Goal: Information Seeking & Learning: Learn about a topic

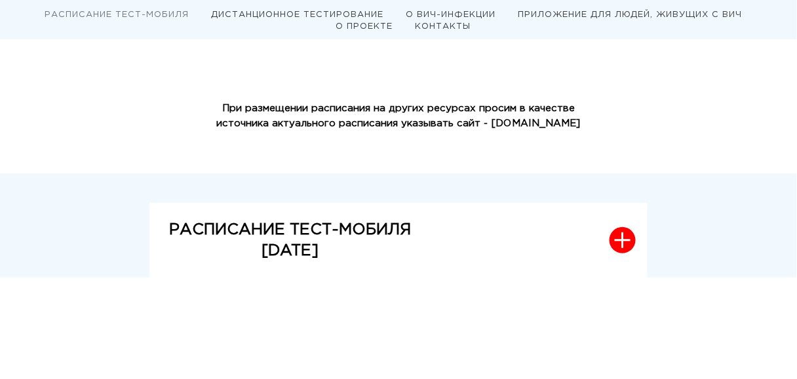
scroll to position [315, 0]
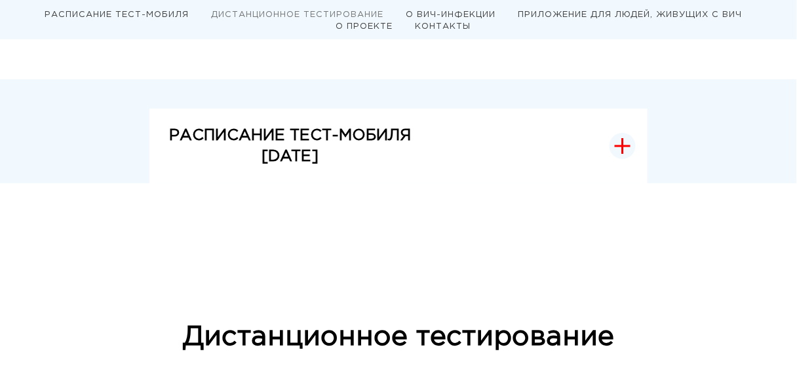
click at [392, 130] on strong "РАСПИСАНИЕ ТЕСТ-МОБИЛЯ" at bounding box center [290, 135] width 242 height 14
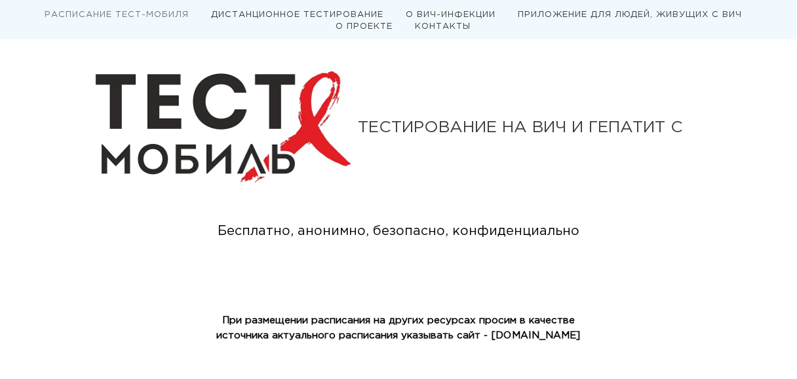
scroll to position [0, 0]
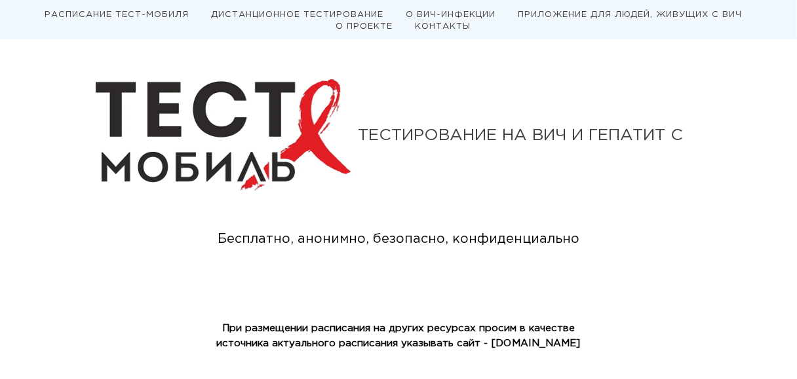
click at [360, 31] on ul "РАСПИСАНИЕ ТЕСТ-МОБИЛЯ ДИСТАНЦИОННОЕ ТЕСТИРОВАНИЕ О ВИЧ-ИНФЕКЦИИ ПРИЛОЖЕНИЕ ДЛЯ…" at bounding box center [398, 20] width 744 height 24
click at [361, 30] on link "О ПРОЕКТЕ" at bounding box center [364, 26] width 57 height 7
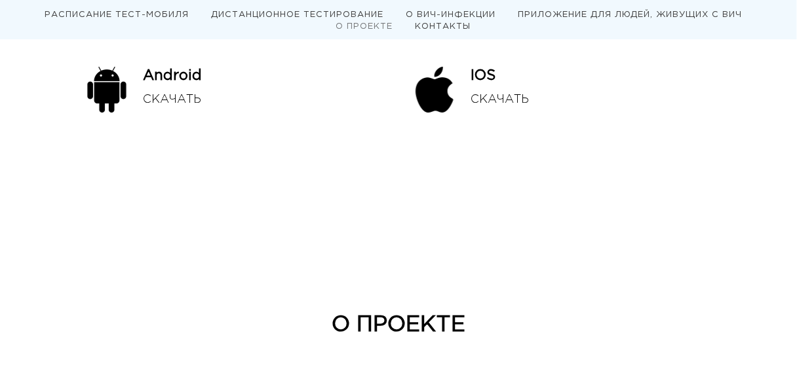
click at [469, 11] on link "О ВИЧ-ИНФЕКЦИИ" at bounding box center [451, 14] width 90 height 7
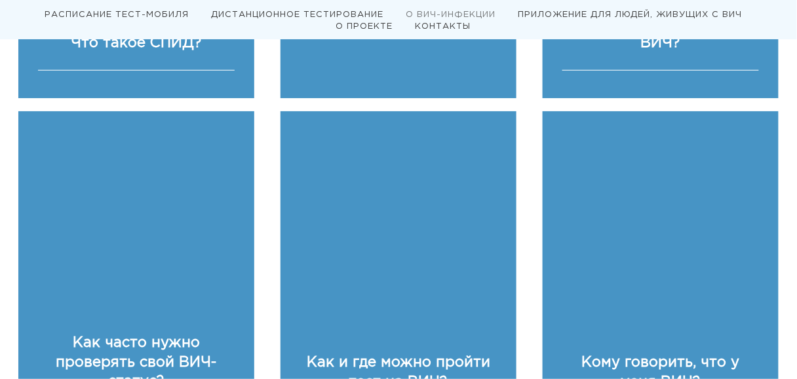
scroll to position [3061, 0]
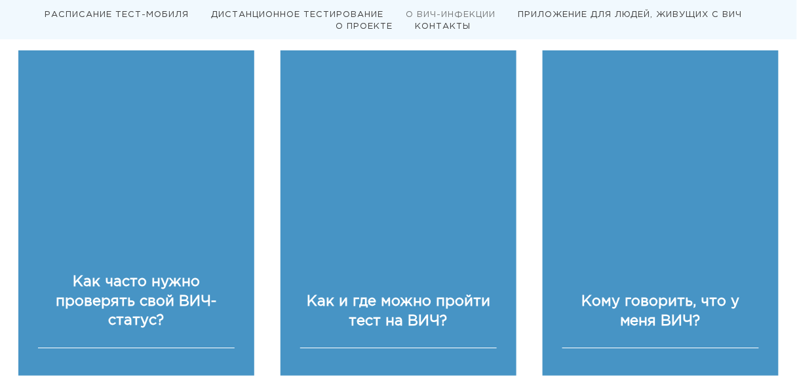
click at [286, 12] on link "ДИСТАНЦИОННОЕ ТЕСТИРОВАНИЕ" at bounding box center [297, 14] width 172 height 7
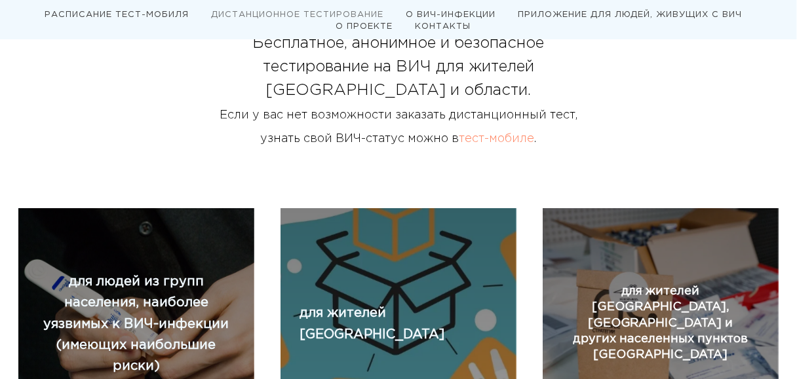
scroll to position [1313, 0]
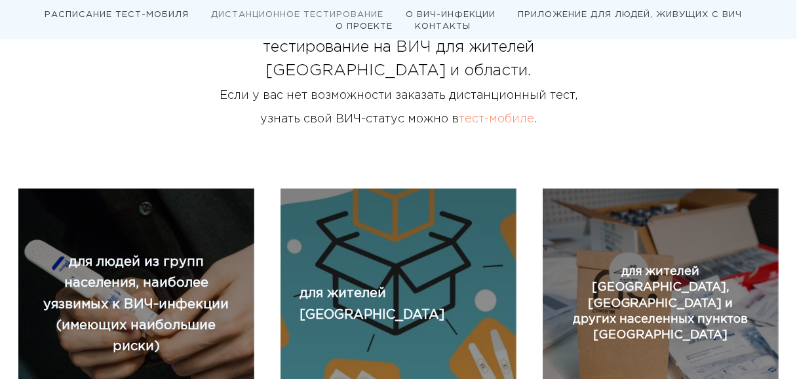
click at [521, 125] on link "тест-мобиле" at bounding box center [496, 119] width 75 height 10
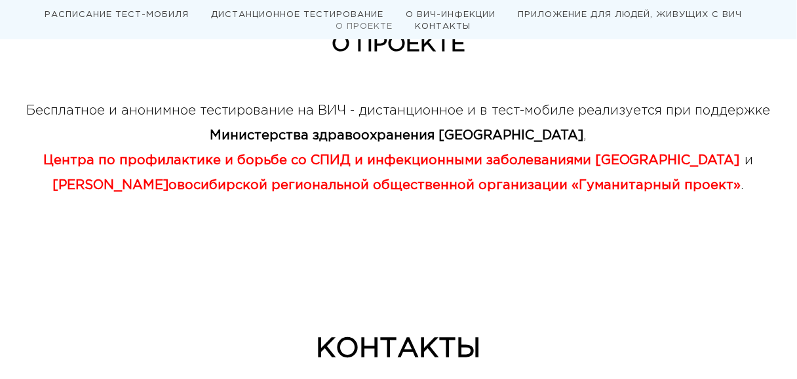
scroll to position [3642, 0]
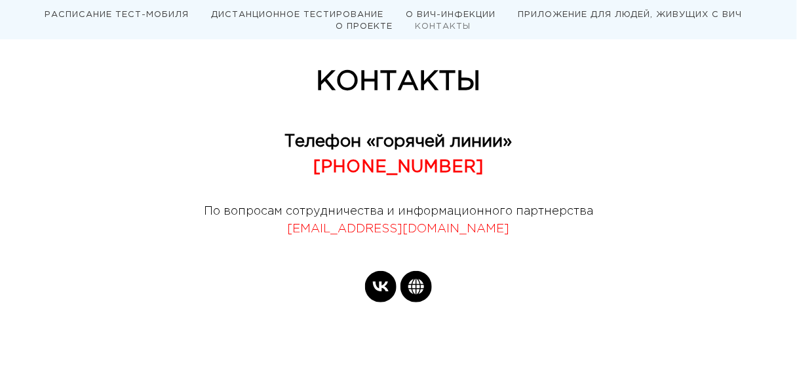
click at [379, 271] on icon "vk" at bounding box center [380, 286] width 31 height 31
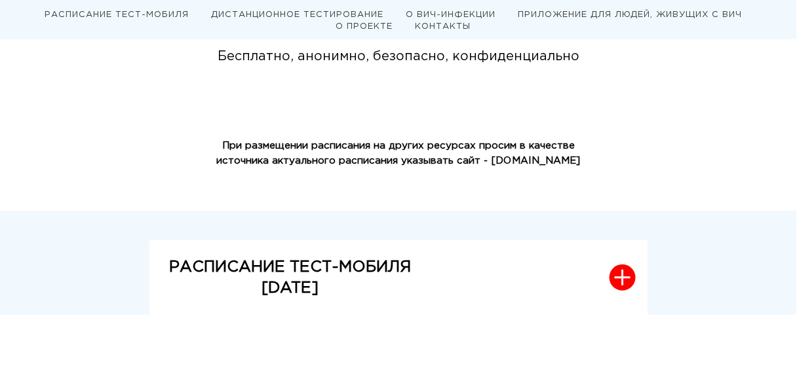
scroll to position [182, 0]
click at [358, 284] on p "[DATE]" at bounding box center [290, 288] width 242 height 21
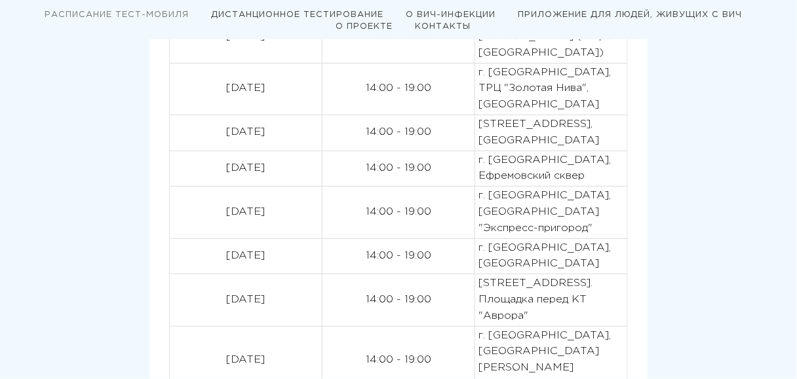
scroll to position [654, 0]
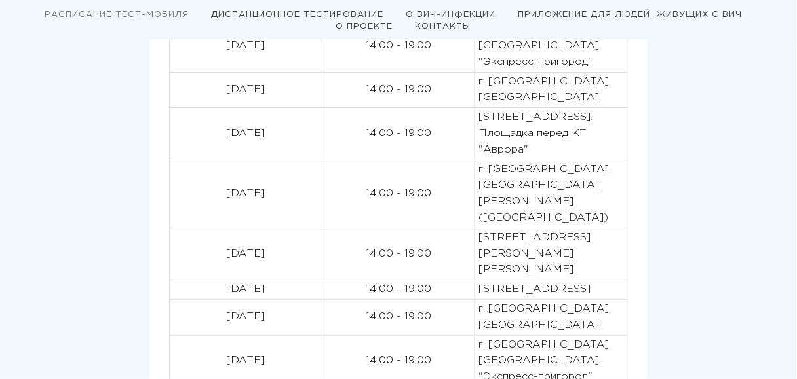
click at [458, 11] on link "О ВИЧ-ИНФЕКЦИИ" at bounding box center [451, 14] width 90 height 7
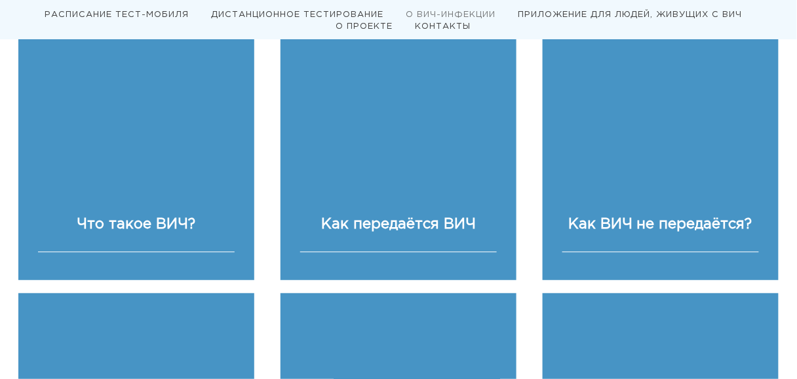
scroll to position [2065, 0]
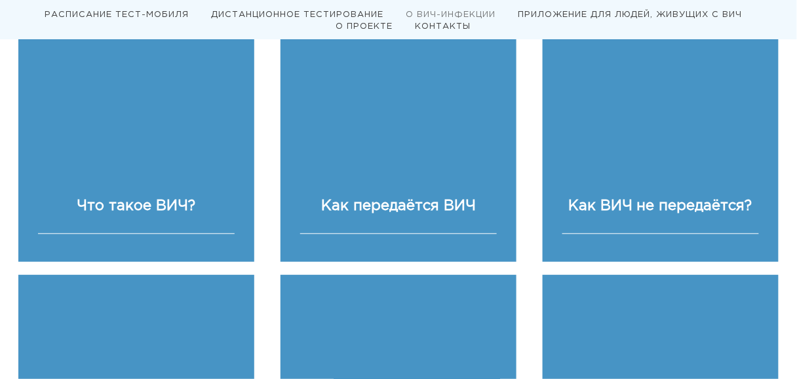
click at [98, 16] on link "РАСПИСАНИЕ ТЕСТ-МОБИЛЯ" at bounding box center [117, 14] width 144 height 7
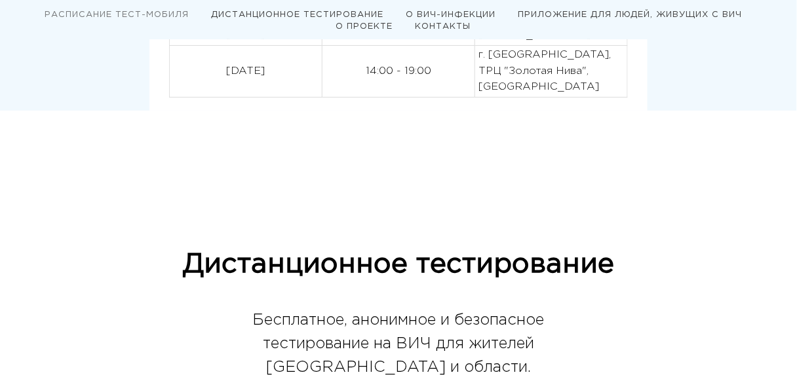
scroll to position [1022, 0]
